Goal: Check status

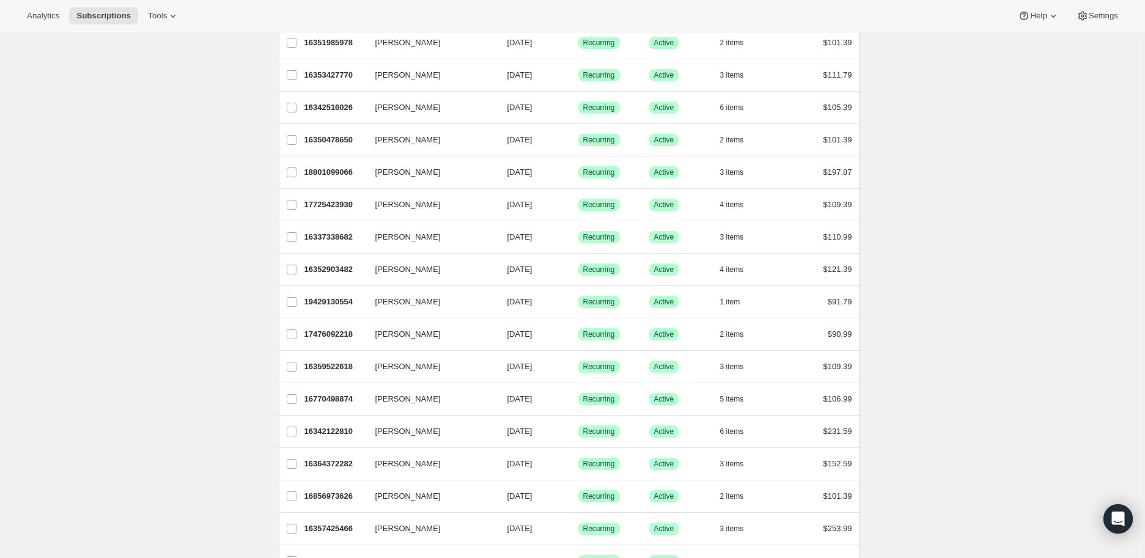
scroll to position [679, 0]
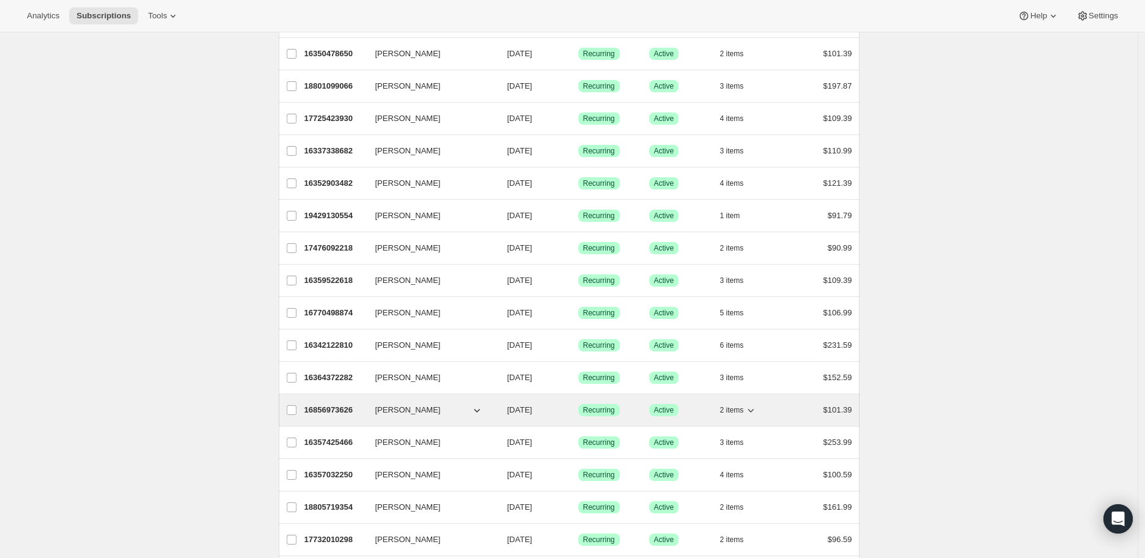
click at [337, 412] on p "16856973626" at bounding box center [335, 410] width 61 height 12
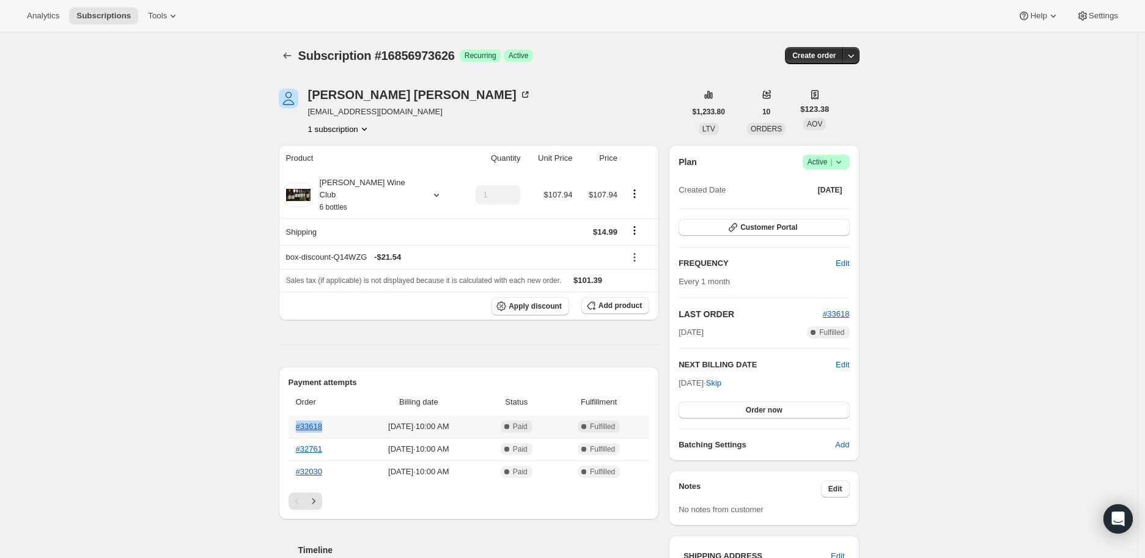
drag, startPoint x: 334, startPoint y: 418, endPoint x: 295, endPoint y: 418, distance: 38.5
click at [295, 418] on th "#33618" at bounding box center [323, 427] width 68 height 22
click at [309, 422] on link "#33618" at bounding box center [309, 426] width 26 height 9
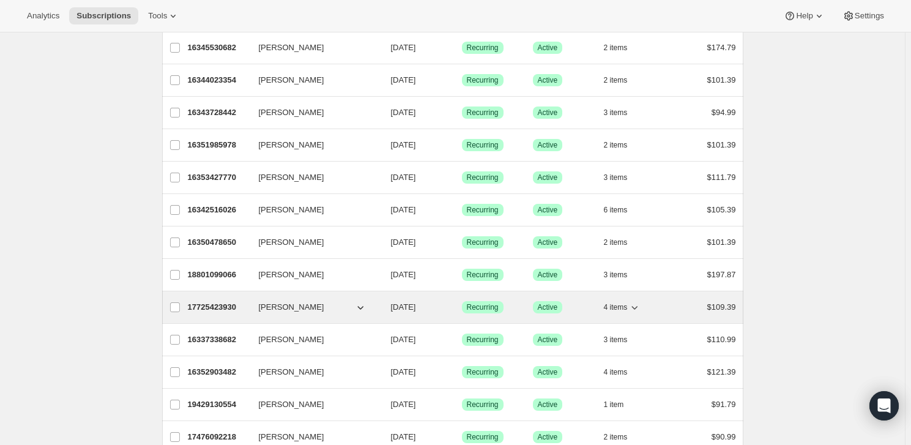
scroll to position [500, 0]
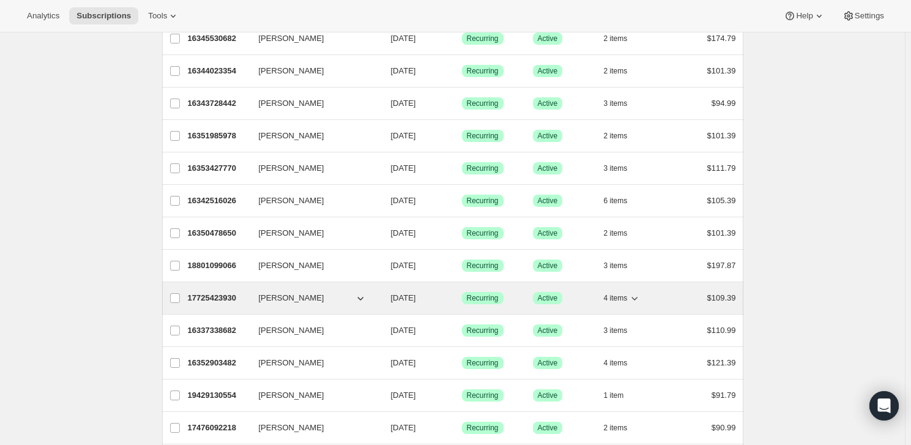
click at [212, 294] on p "17725423930" at bounding box center [218, 298] width 61 height 12
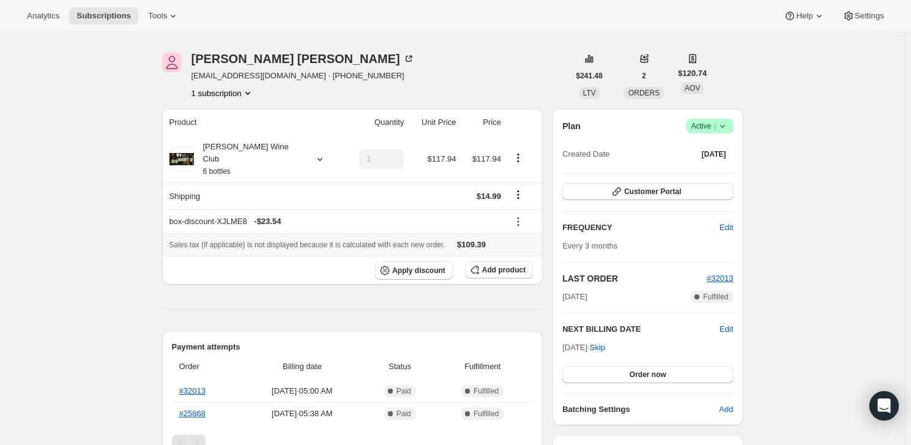
scroll to position [55, 0]
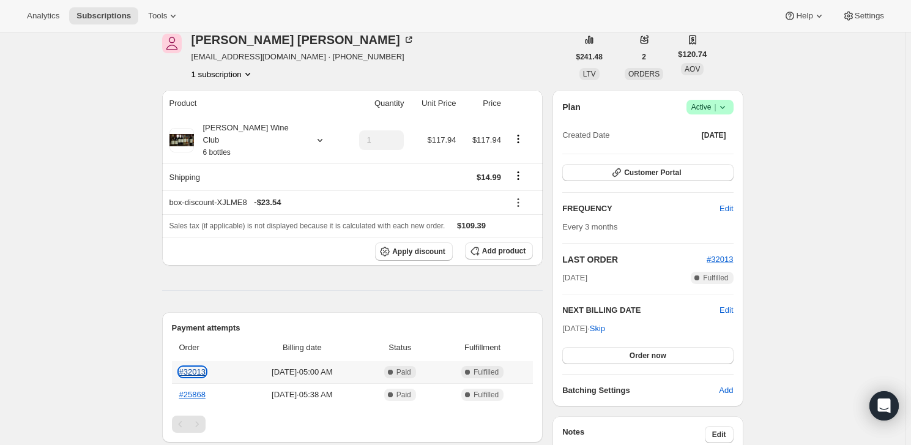
click at [198, 367] on link "#32013" at bounding box center [192, 371] width 26 height 9
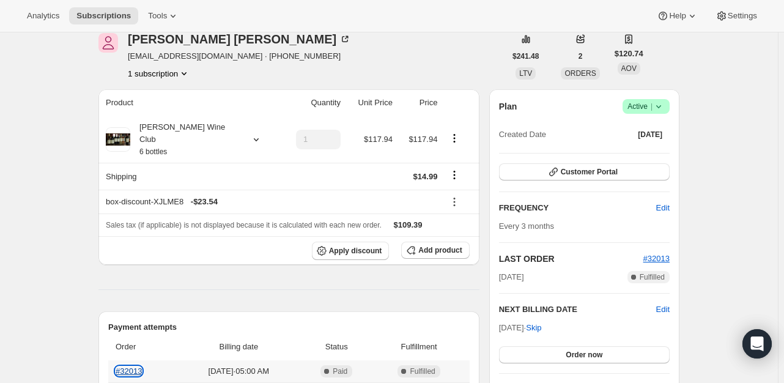
click at [139, 366] on link "#32013" at bounding box center [129, 370] width 26 height 9
